Goal: Task Accomplishment & Management: Manage account settings

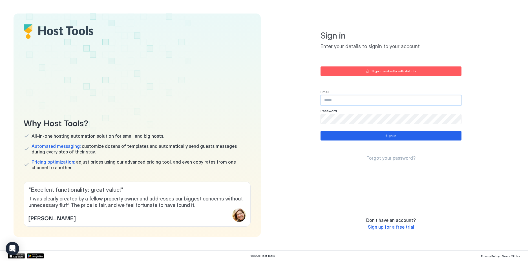
click at [353, 102] on input "Input Field" at bounding box center [391, 101] width 140 height 10
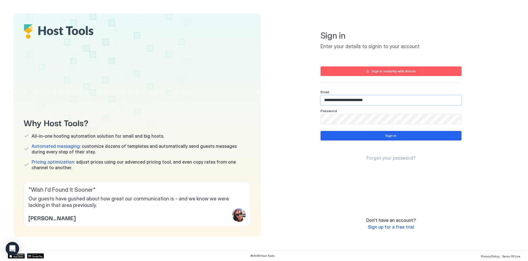
type input "**********"
click at [385, 135] on button "Sign in" at bounding box center [390, 136] width 141 height 10
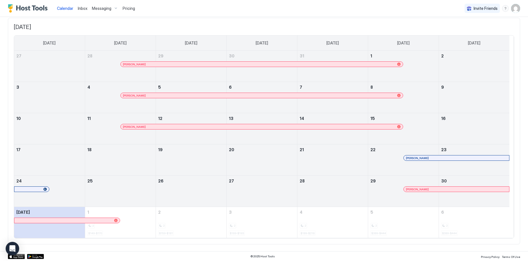
scroll to position [33, 0]
click at [77, 227] on div "August 31, 2025" at bounding box center [49, 222] width 71 height 31
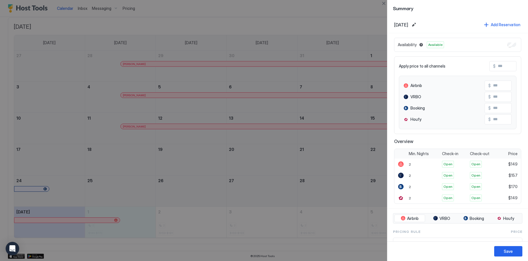
click at [360, 6] on div at bounding box center [264, 130] width 528 height 261
click at [385, 4] on button "Close" at bounding box center [383, 3] width 7 height 7
